Goal: Information Seeking & Learning: Learn about a topic

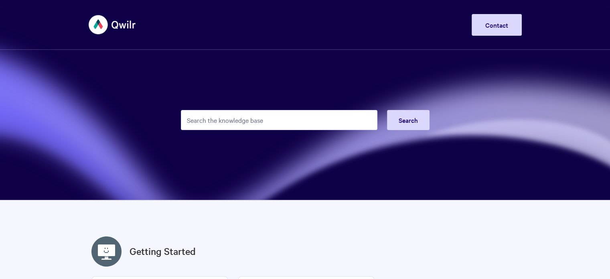
click at [241, 122] on input "Search the knowledge base" at bounding box center [279, 120] width 196 height 20
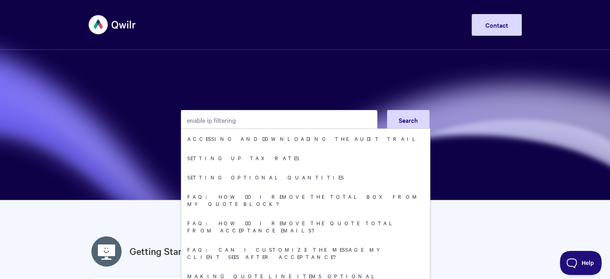
type input "enable ip filtering"
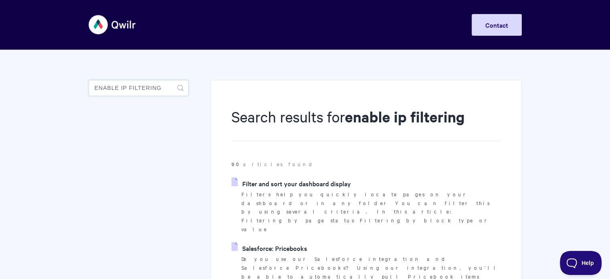
click at [143, 86] on input "enable ip filtering" at bounding box center [139, 88] width 100 height 16
click at [142, 86] on input "enable ip filtering" at bounding box center [139, 88] width 100 height 16
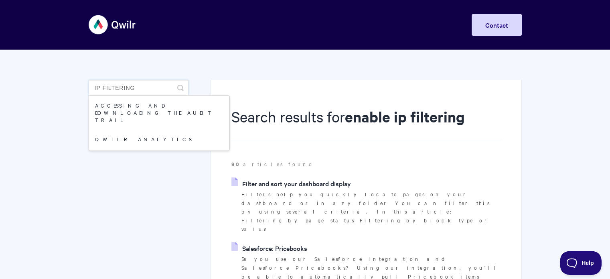
type input "IP filtering"
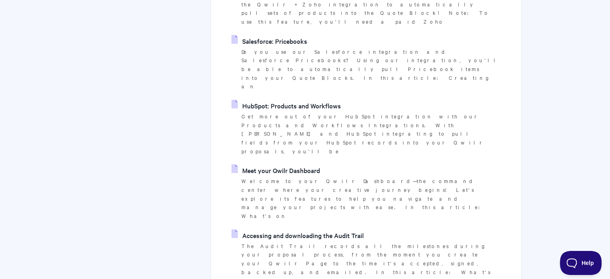
scroll to position [321, 0]
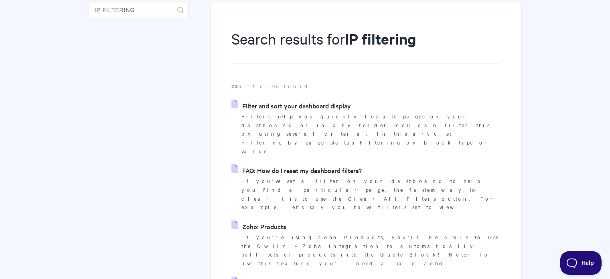
scroll to position [0, 0]
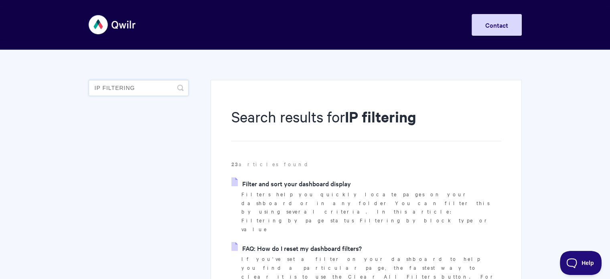
click at [106, 82] on input "IP filtering" at bounding box center [139, 88] width 100 height 16
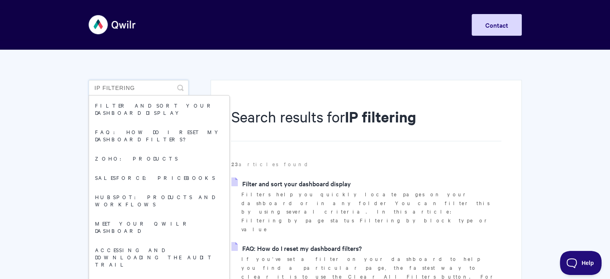
click at [106, 82] on input "IP filtering" at bounding box center [139, 88] width 100 height 16
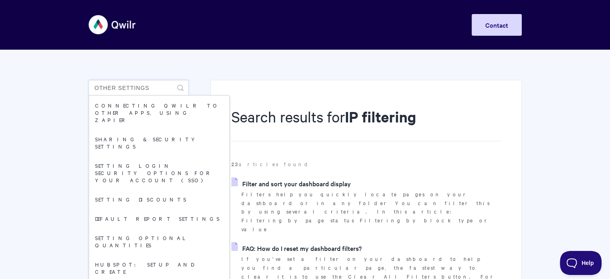
type input "other settings"
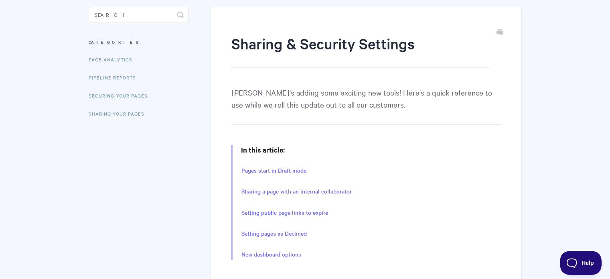
scroll to position [120, 0]
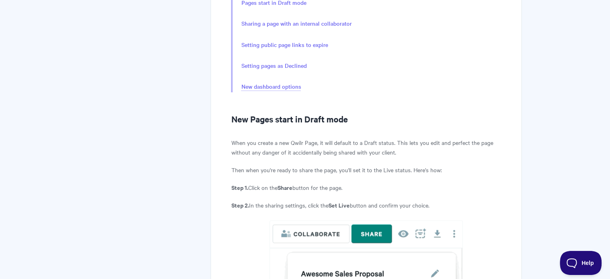
click at [285, 86] on link "New dashboard options" at bounding box center [271, 86] width 60 height 9
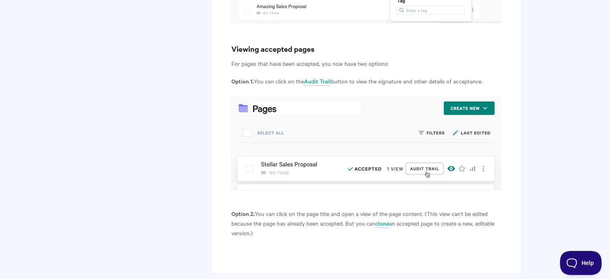
scroll to position [3257, 0]
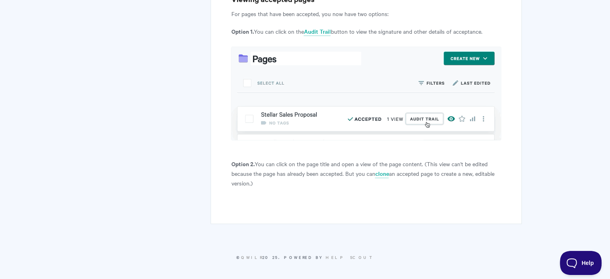
scroll to position [241, 0]
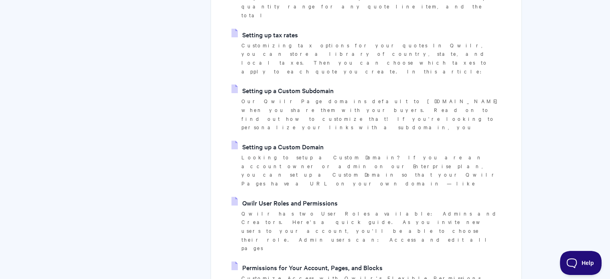
scroll to position [641, 0]
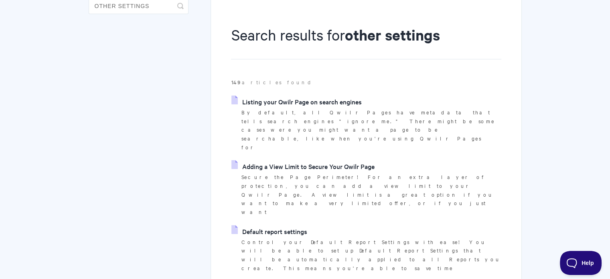
scroll to position [40, 0]
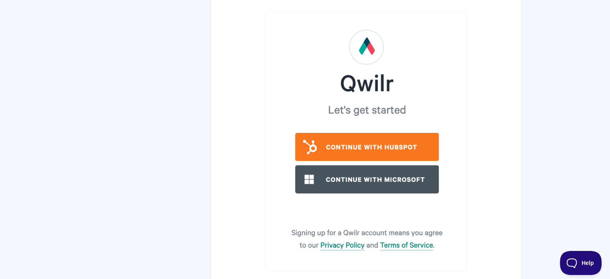
scroll to position [2702, 0]
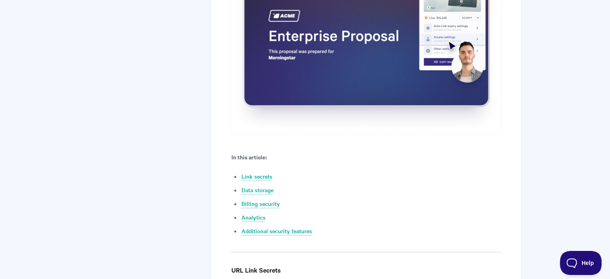
scroll to position [321, 0]
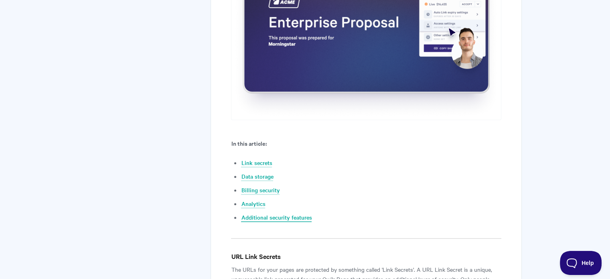
click at [262, 218] on link "Additional security features" at bounding box center [276, 217] width 71 height 9
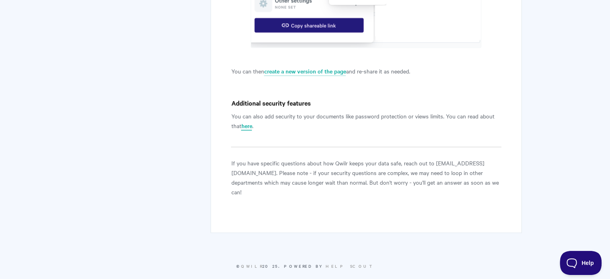
click at [250, 126] on link "here" at bounding box center [246, 125] width 11 height 9
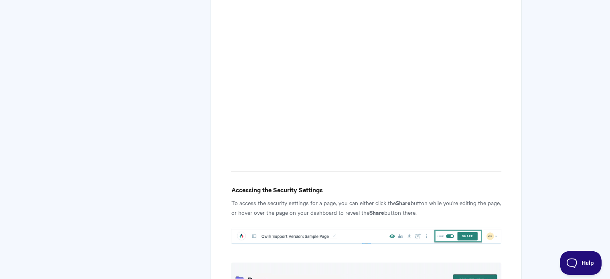
scroll to position [361, 0]
drag, startPoint x: 136, startPoint y: 101, endPoint x: 234, endPoint y: 117, distance: 99.5
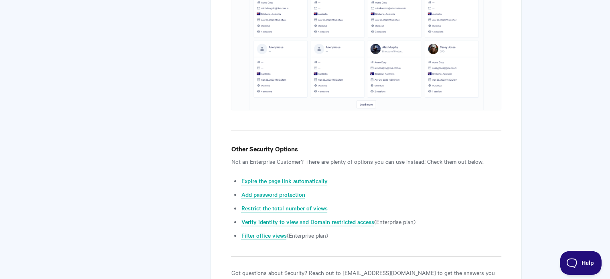
scroll to position [3007, 0]
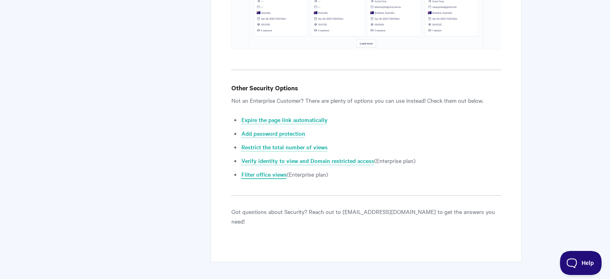
click at [274, 171] on link "Filter office views" at bounding box center [263, 174] width 45 height 9
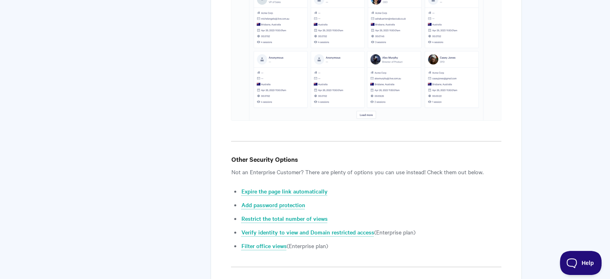
scroll to position [3034, 0]
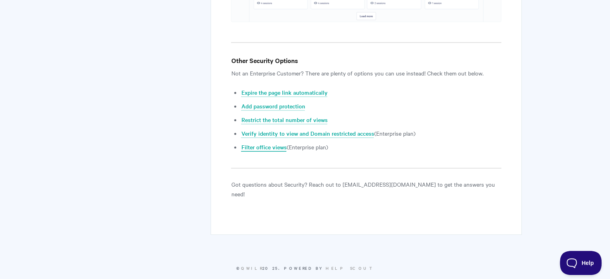
click at [268, 146] on link "Filter office views" at bounding box center [263, 147] width 45 height 9
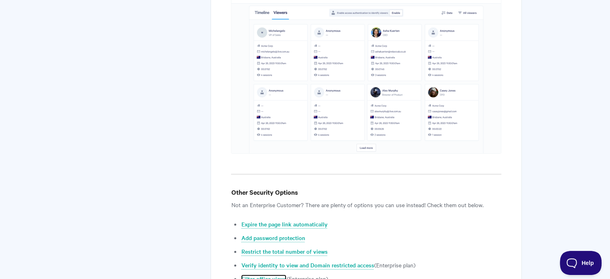
scroll to position [2914, 0]
